Goal: Task Accomplishment & Management: Use online tool/utility

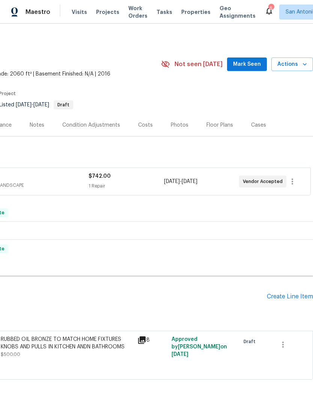
scroll to position [0, 111]
click at [110, 131] on div "Condition Adjustments" at bounding box center [91, 125] width 76 height 22
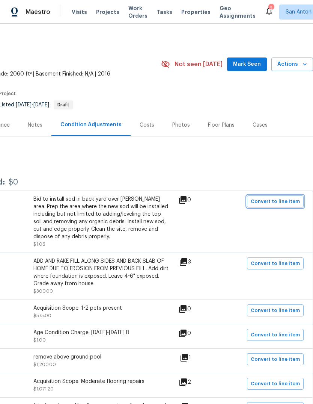
click at [284, 204] on span "Convert to line item" at bounding box center [275, 201] width 49 height 9
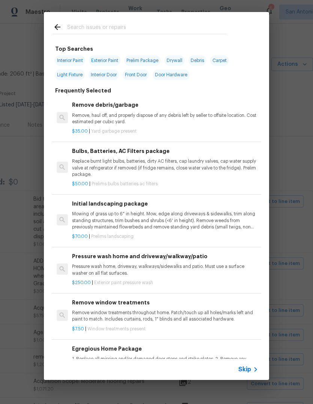
click at [114, 24] on input "text" at bounding box center [146, 28] width 159 height 11
type input "Sod"
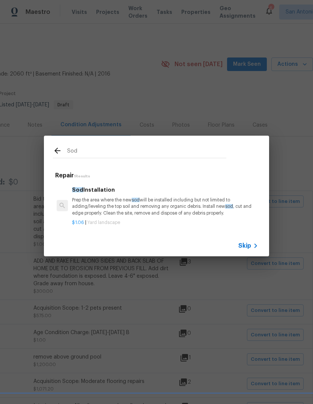
click at [115, 211] on p "Prep the area where the new sod will be installed including but not limited to …" at bounding box center [165, 206] width 186 height 19
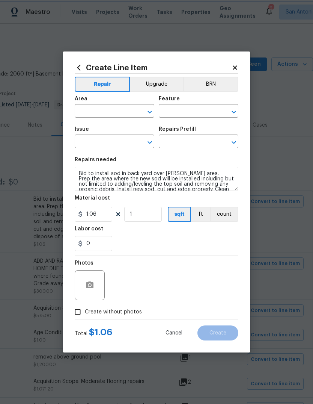
type input "Exterior Overall"
type input "Landscaping"
type textarea "Prep the area where the new sod will be installed including but not limited to …"
type input "Sod Installation $1.06"
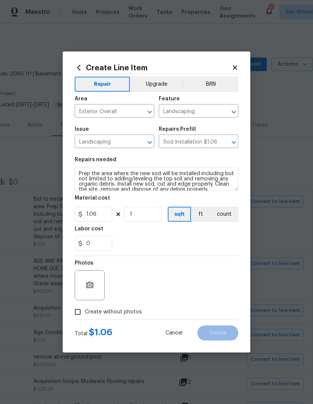
click at [162, 82] on button "Upgrade" at bounding box center [157, 84] width 54 height 15
click at [93, 288] on icon "button" at bounding box center [90, 284] width 8 height 7
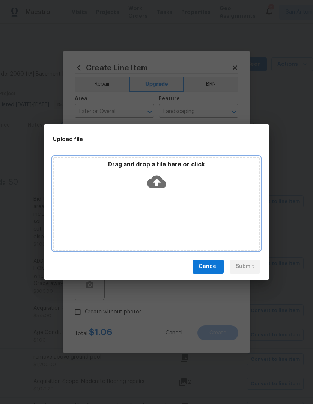
click at [153, 200] on div "Drag and drop a file here or click" at bounding box center [156, 204] width 207 height 94
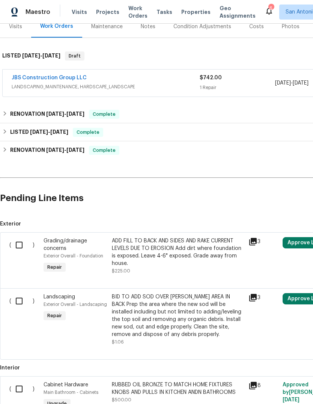
scroll to position [98, 0]
click at [20, 306] on input "checkbox" at bounding box center [21, 301] width 21 height 16
checkbox input "true"
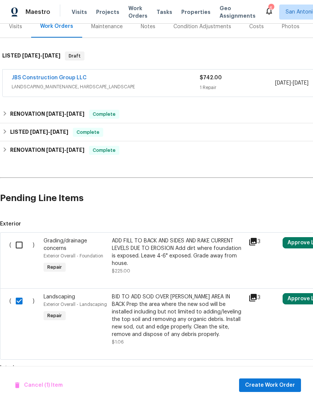
click at [18, 246] on input "checkbox" at bounding box center [21, 245] width 21 height 16
checkbox input "true"
click at [29, 388] on input "checkbox" at bounding box center [21, 389] width 21 height 16
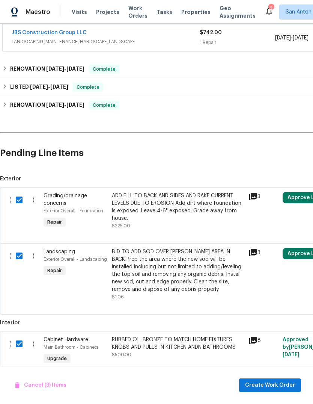
scroll to position [143, 0]
click at [16, 346] on input "checkbox" at bounding box center [21, 344] width 21 height 16
checkbox input "false"
click at [41, 386] on span "Cancel (2) Items" at bounding box center [41, 384] width 52 height 9
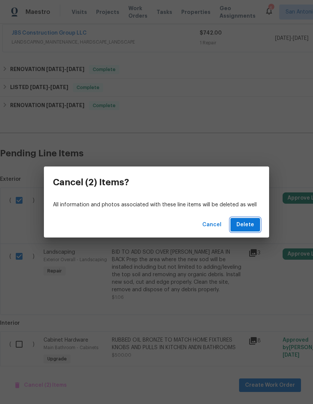
click at [243, 228] on span "Delete" at bounding box center [246, 224] width 18 height 9
